Goal: Transaction & Acquisition: Subscribe to service/newsletter

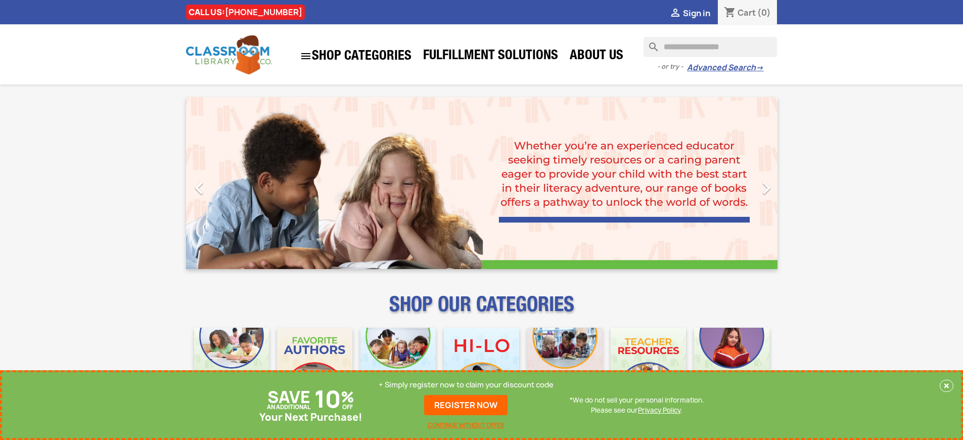
click at [466, 385] on p "+ Simply register now to claim your discount code" at bounding box center [466, 385] width 175 height 10
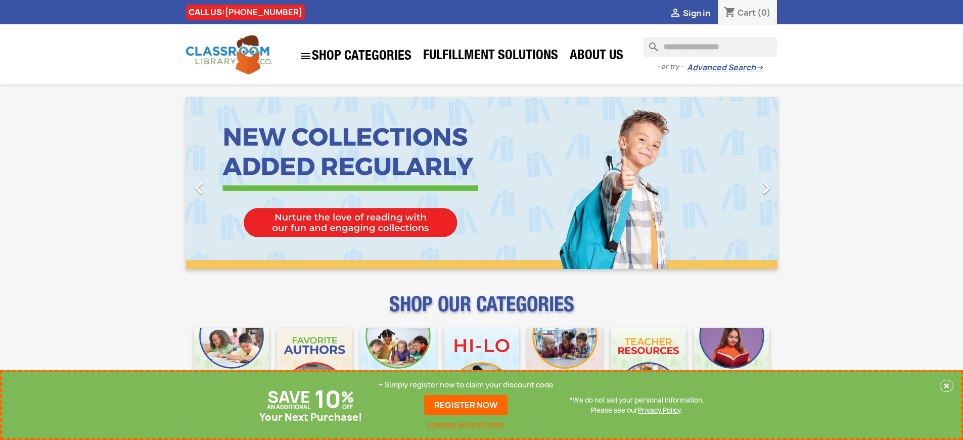
click at [466, 385] on p "+ Simply register now to claim your discount code" at bounding box center [466, 385] width 175 height 10
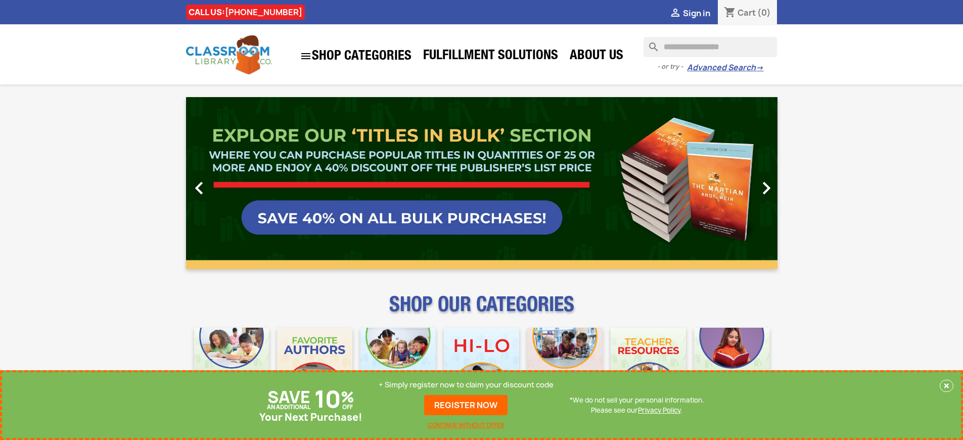
click at [466, 385] on p "+ Simply register now to claim your discount code" at bounding box center [466, 385] width 175 height 10
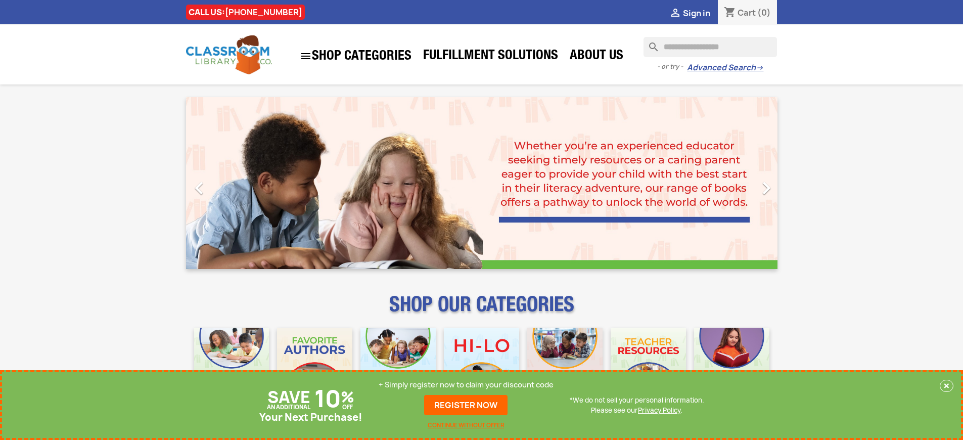
click at [466, 385] on p "+ Simply register now to claim your discount code" at bounding box center [466, 385] width 175 height 10
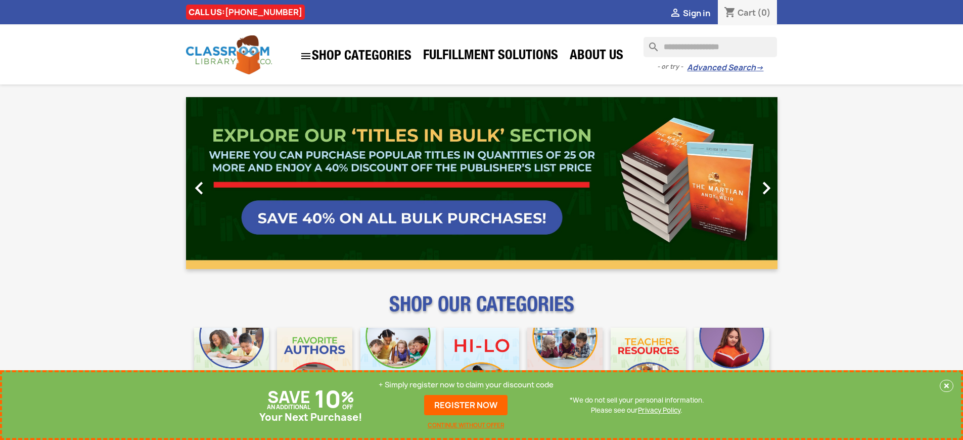
click at [466, 385] on p "+ Simply register now to claim your discount code" at bounding box center [466, 385] width 175 height 10
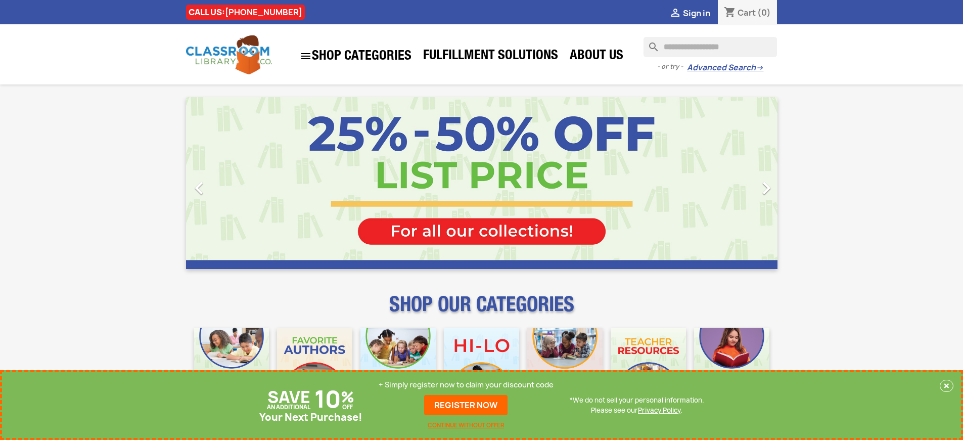
click at [466, 385] on p "+ Simply register now to claim your discount code" at bounding box center [466, 385] width 175 height 10
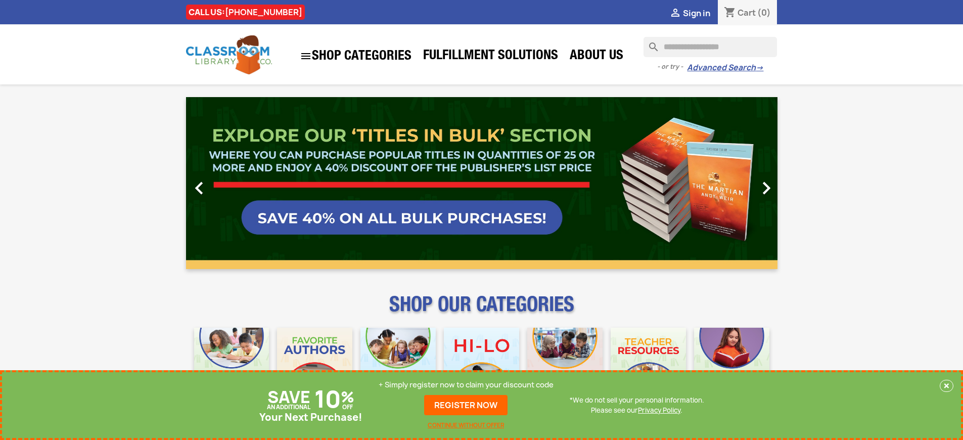
click at [466, 385] on p "+ Simply register now to claim your discount code" at bounding box center [466, 385] width 175 height 10
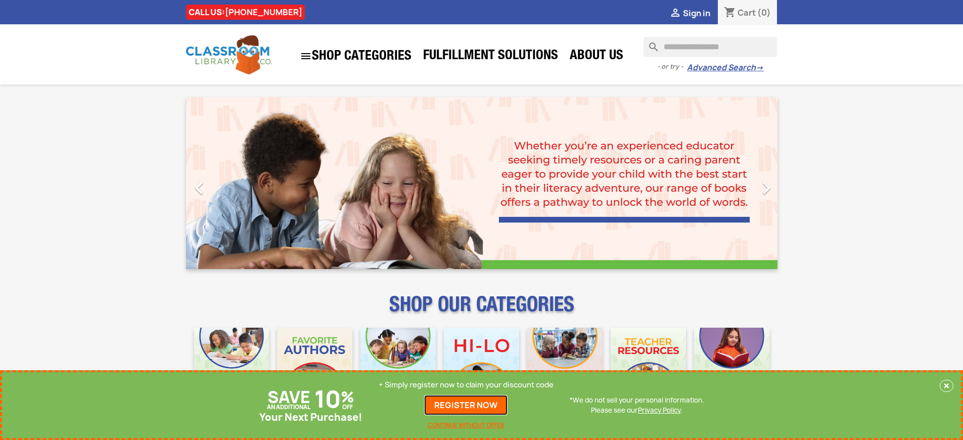
click at [466, 405] on link "REGISTER NOW" at bounding box center [465, 405] width 83 height 20
click at [466, 385] on p "+ Simply register now to claim your discount code" at bounding box center [466, 385] width 175 height 10
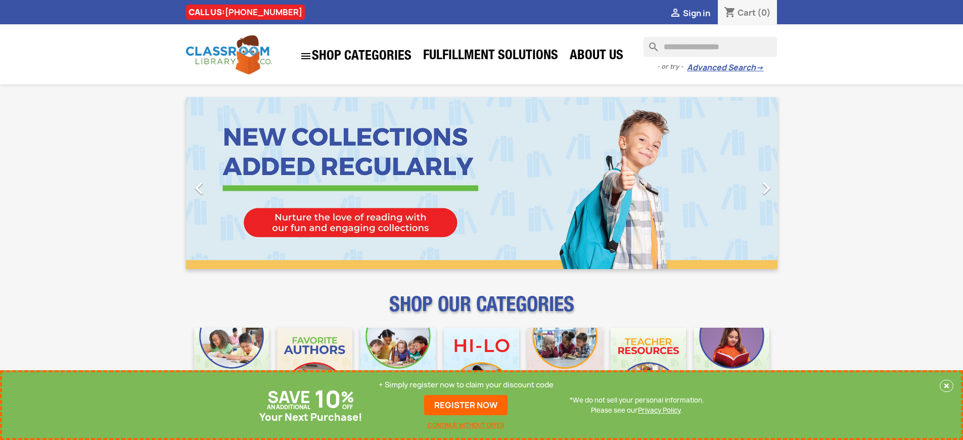
click at [466, 385] on p "+ Simply register now to claim your discount code" at bounding box center [466, 385] width 175 height 10
click at [466, 405] on link "REGISTER NOW" at bounding box center [465, 405] width 83 height 20
